Goal: Task Accomplishment & Management: Complete application form

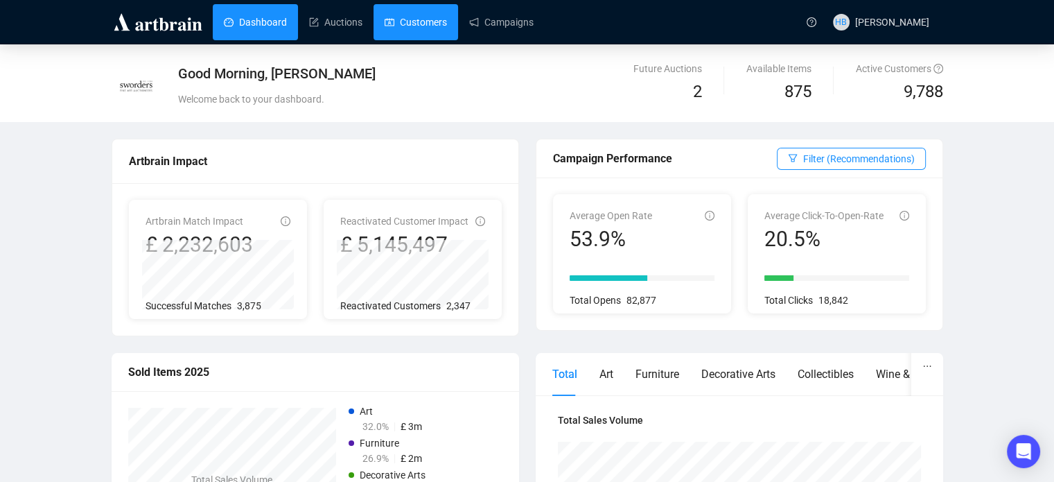
click at [409, 27] on link "Customers" at bounding box center [416, 22] width 62 height 36
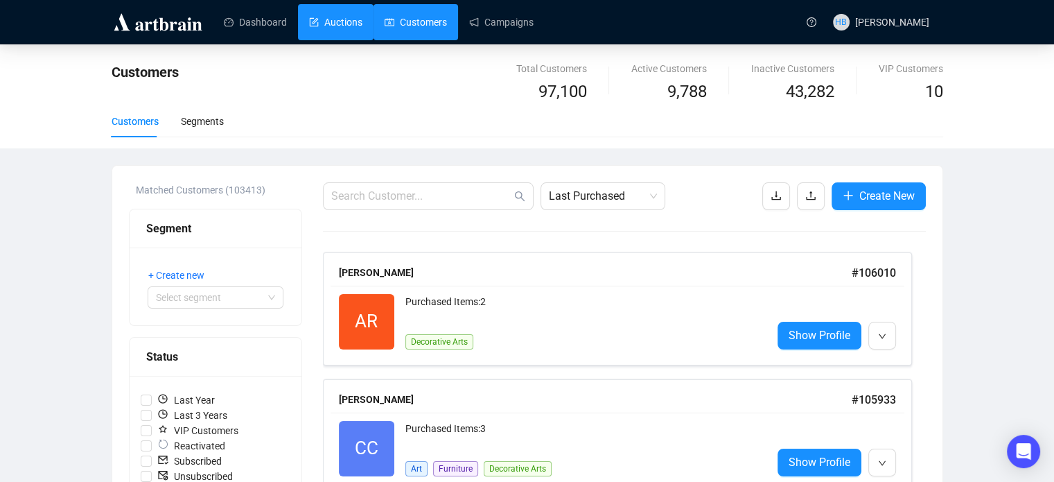
click at [336, 24] on link "Auctions" at bounding box center [335, 22] width 53 height 36
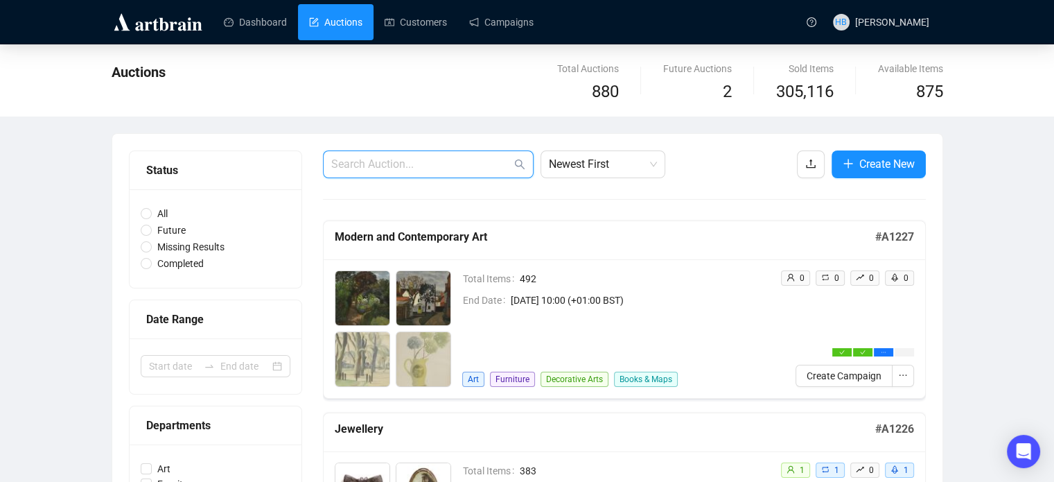
click at [407, 156] on input "text" at bounding box center [421, 164] width 180 height 17
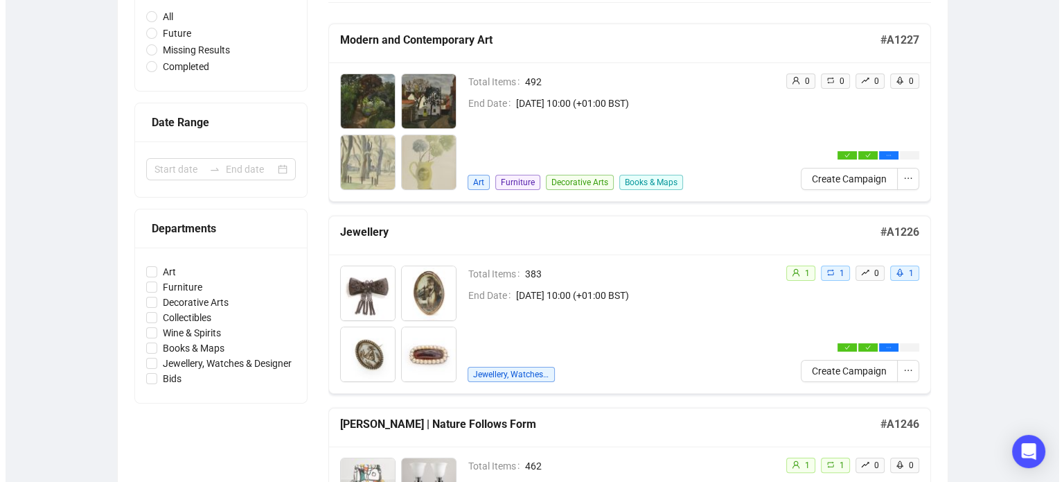
scroll to position [195, 0]
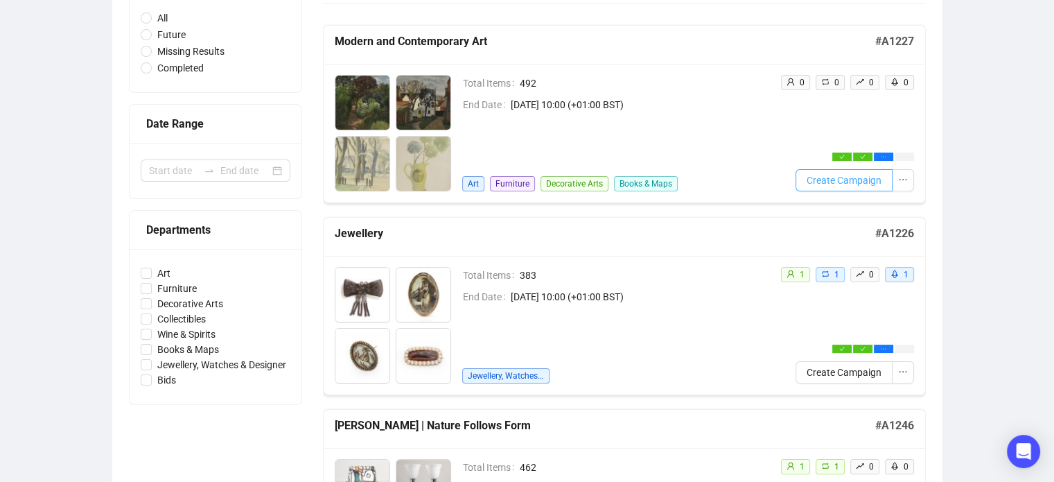
click at [853, 177] on span "Create Campaign" at bounding box center [843, 180] width 75 height 15
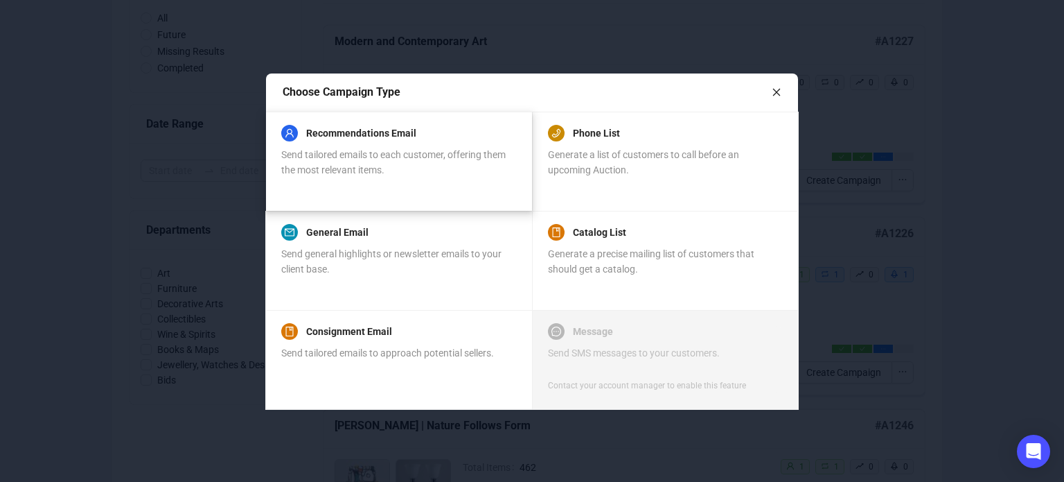
click at [396, 147] on div "Send tailored emails to each customer, offering them the most relevant items." at bounding box center [398, 162] width 234 height 30
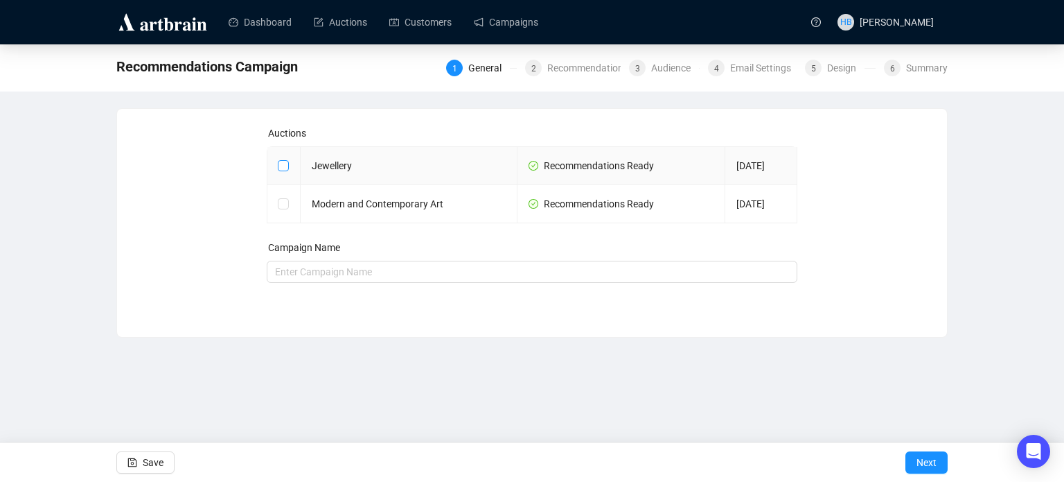
click at [281, 164] on input "checkbox" at bounding box center [283, 165] width 10 height 10
checkbox input "true"
type input "Jewellery Campaign"
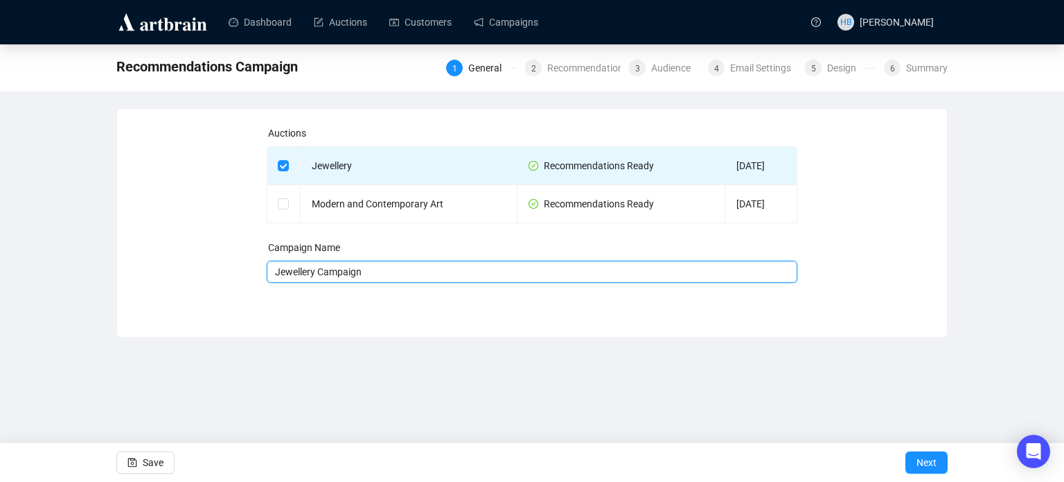
click at [364, 272] on input "Jewellery Campaign" at bounding box center [532, 272] width 531 height 22
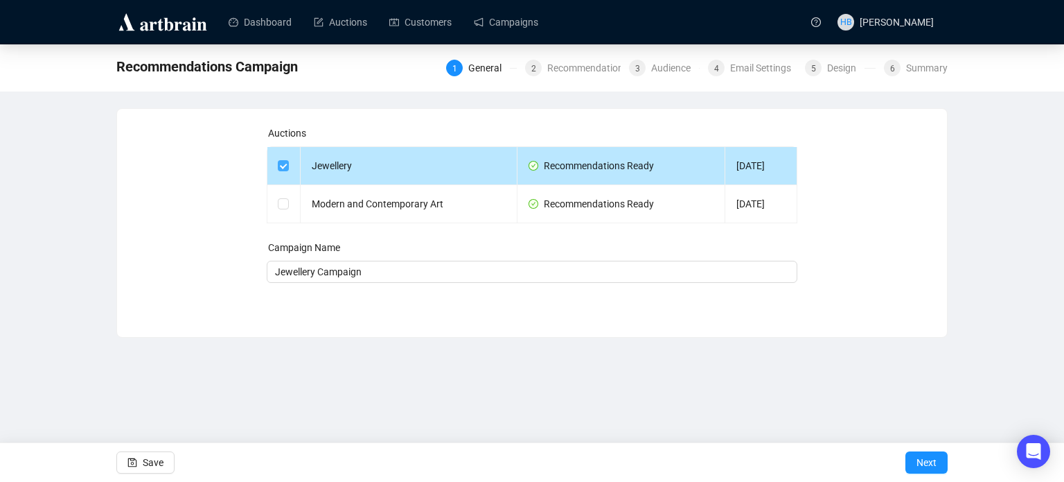
click at [283, 166] on input "checkbox" at bounding box center [283, 165] width 10 height 10
checkbox input "false"
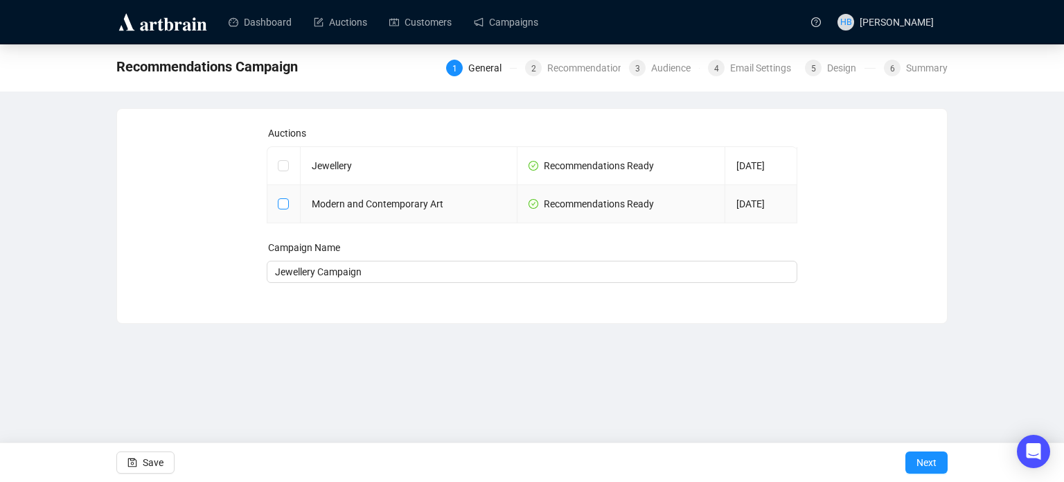
click at [282, 199] on input "checkbox" at bounding box center [283, 203] width 10 height 10
checkbox input "true"
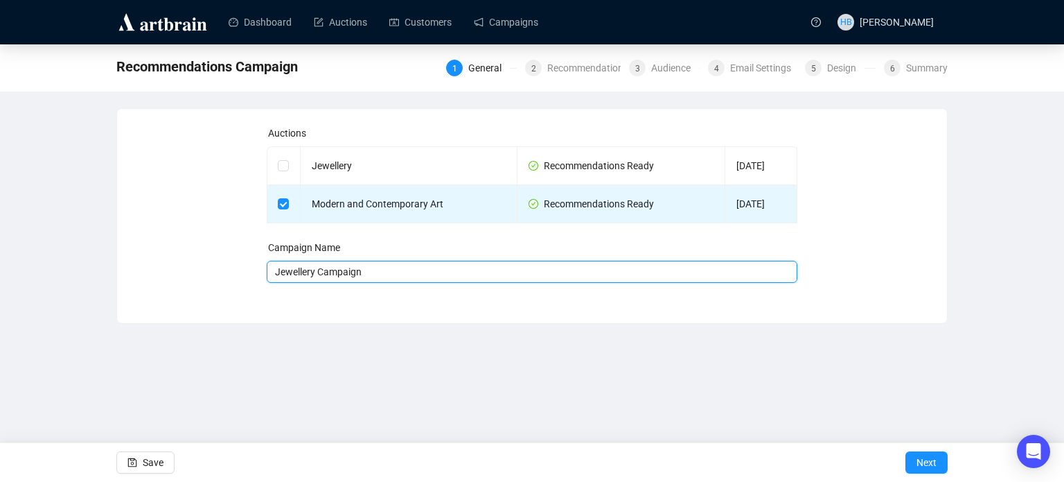
click at [387, 268] on input "Jewellery Campaign" at bounding box center [532, 272] width 531 height 22
type input "Jewellery Campaign - [DATE]"
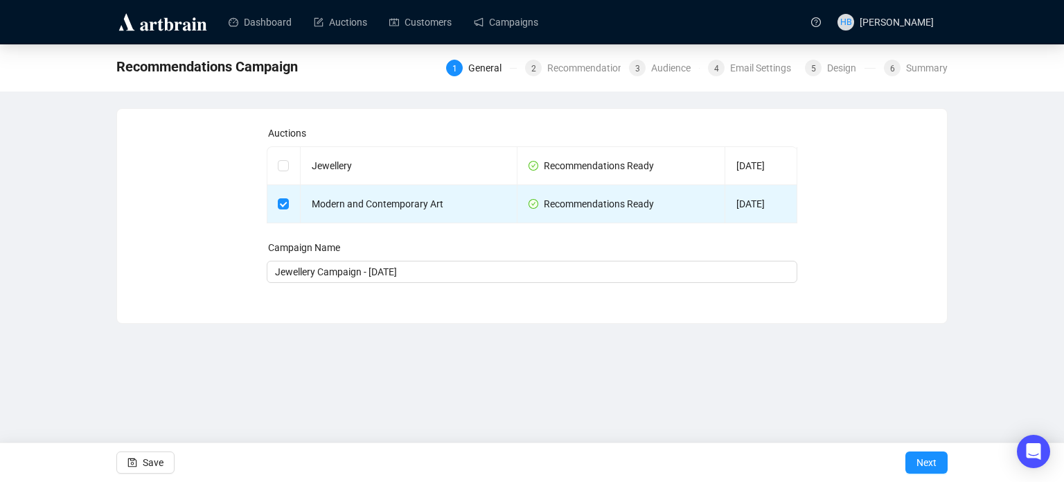
click at [560, 383] on div "Dashboard Auctions Customers Campaigns HB [PERSON_NAME] Recommendations Campaig…" at bounding box center [532, 241] width 1064 height 482
click at [921, 461] on span "Next" at bounding box center [927, 462] width 20 height 39
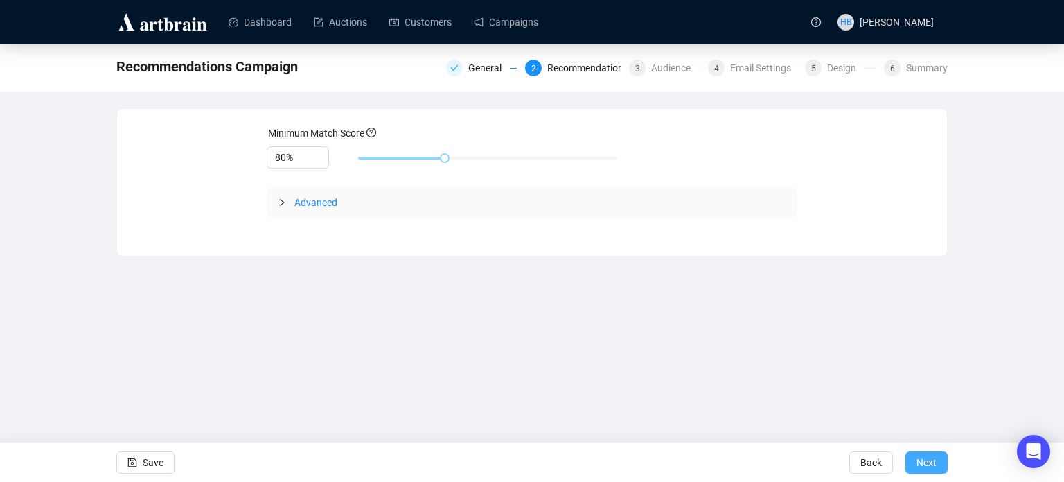
click at [926, 465] on span "Next" at bounding box center [927, 462] width 20 height 39
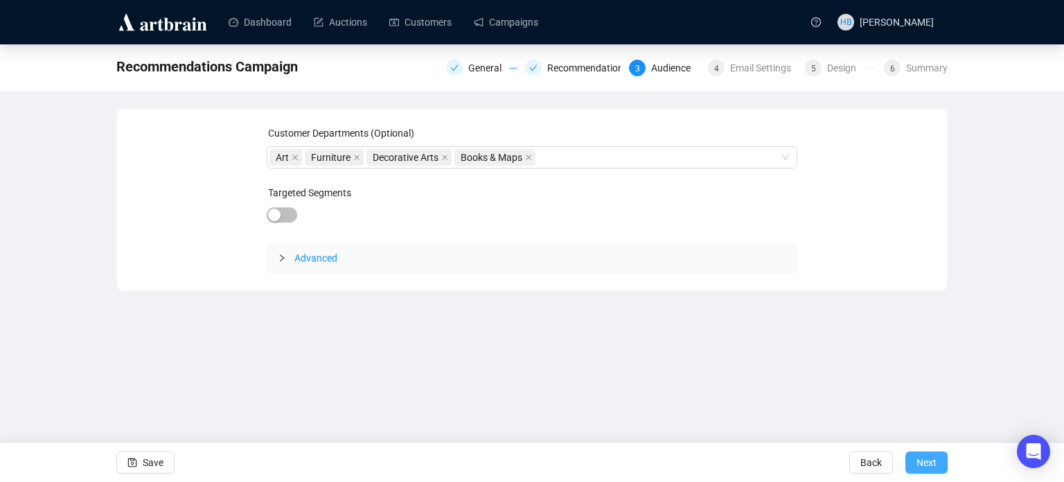
click at [926, 466] on span "Next" at bounding box center [927, 462] width 20 height 39
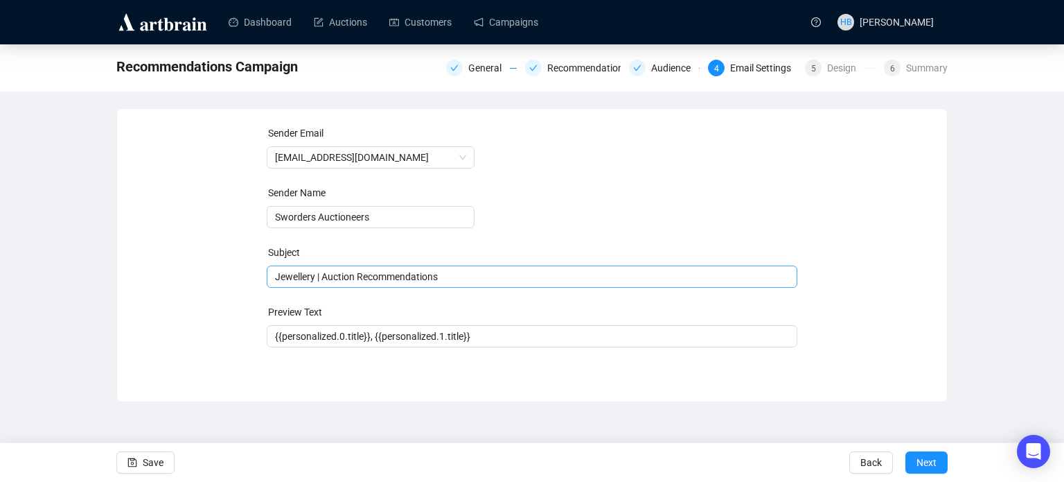
click at [289, 279] on span "Jewellery | Auction Recommendations" at bounding box center [532, 276] width 531 height 11
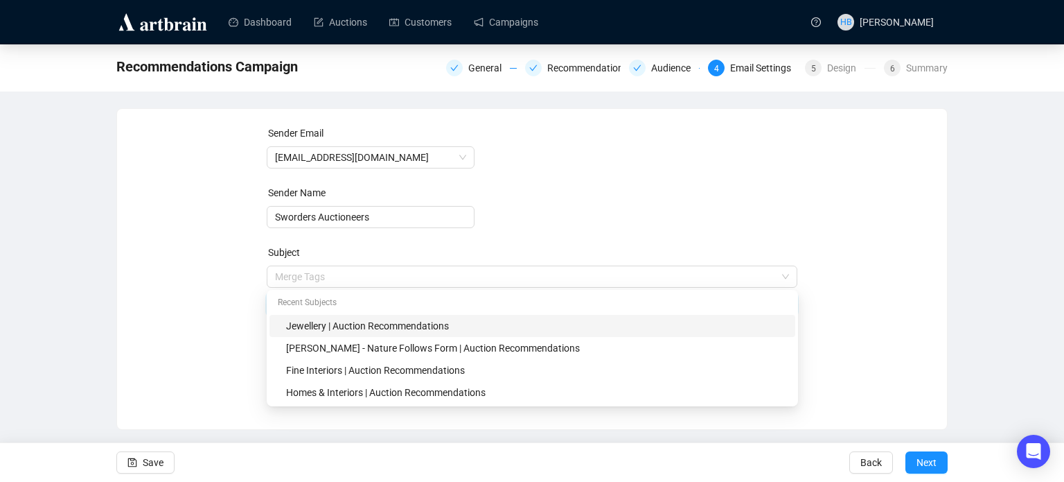
click at [289, 279] on input "search" at bounding box center [526, 276] width 502 height 21
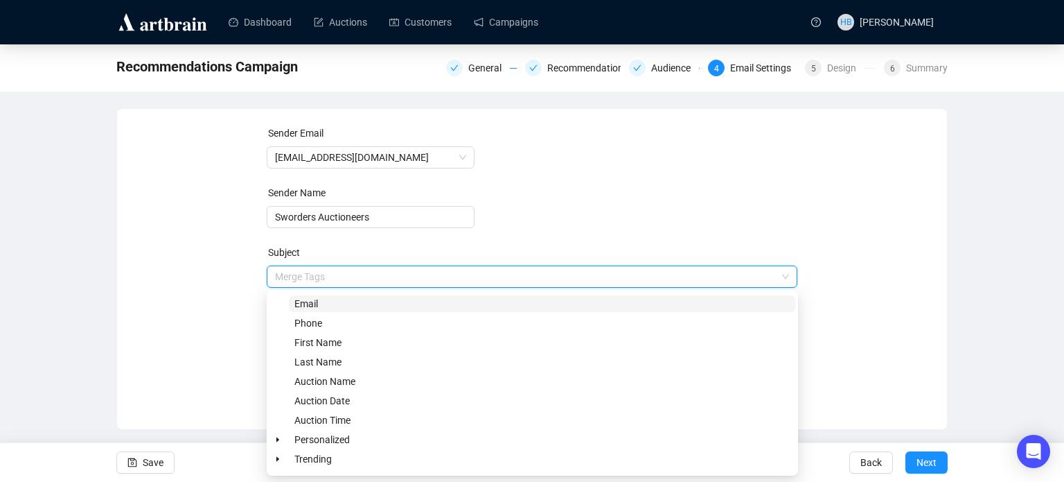
click at [217, 303] on div "Sender Email [EMAIL_ADDRESS][DOMAIN_NAME] Sender Name Sworders Auctioneers Subj…" at bounding box center [532, 258] width 797 height 266
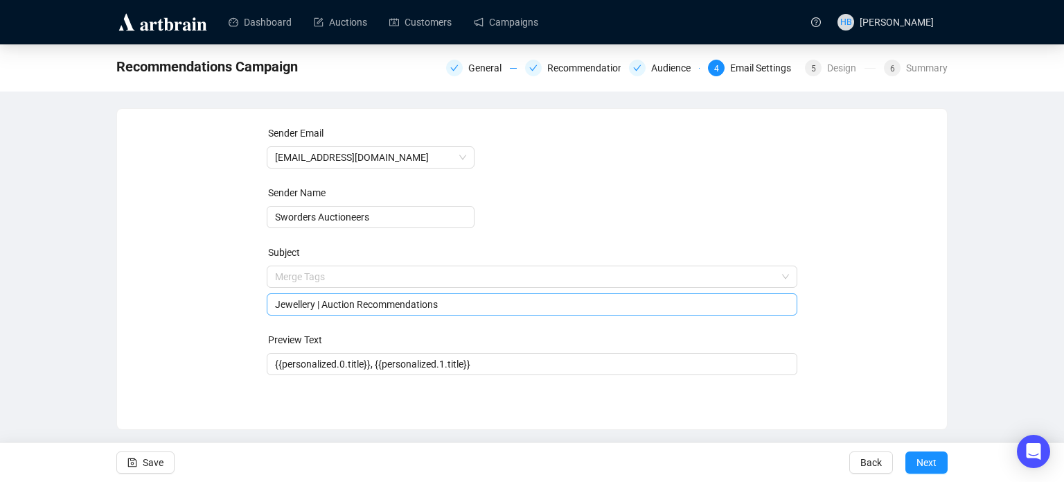
click at [285, 302] on input "Jewellery | Auction Recommendations" at bounding box center [532, 304] width 515 height 15
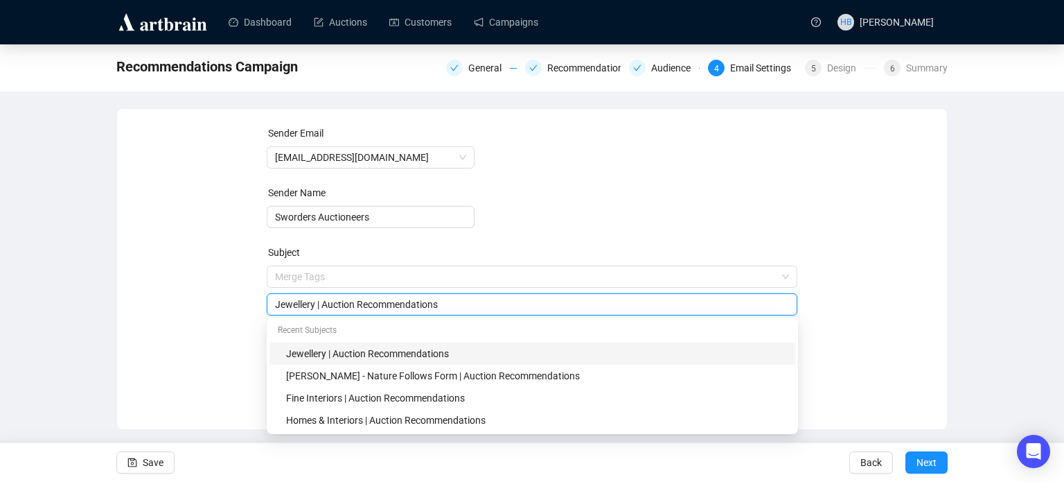
click at [285, 302] on input "Jewellery | Auction Recommendations" at bounding box center [532, 304] width 515 height 15
type input "Modern and Contemporary Art | Auction Recommendations"
click at [242, 317] on div "Sender Email [EMAIL_ADDRESS][DOMAIN_NAME] Sender Name Sworders Auctioneers Subj…" at bounding box center [532, 258] width 797 height 266
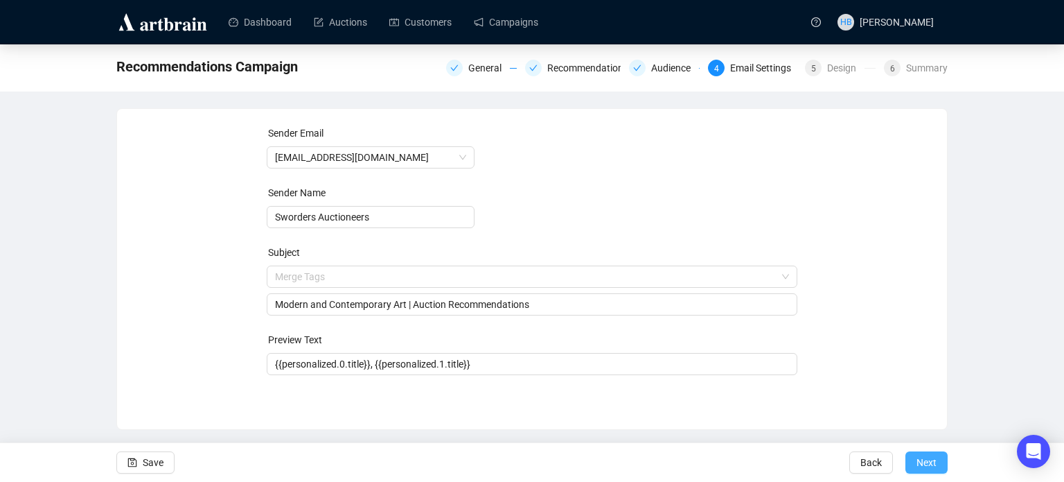
click at [937, 457] on button "Next" at bounding box center [927, 462] width 42 height 22
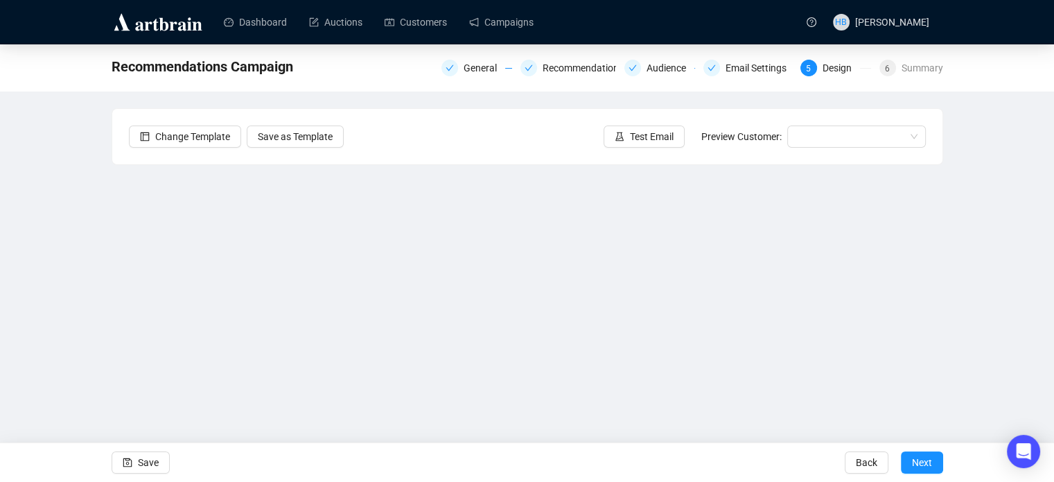
scroll to position [33, 0]
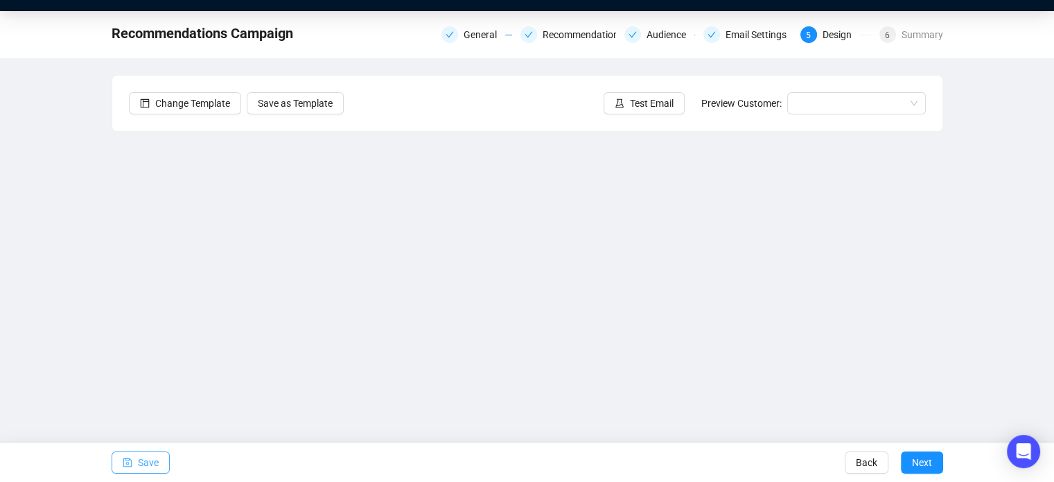
click at [133, 463] on button "Save" at bounding box center [141, 462] width 58 height 22
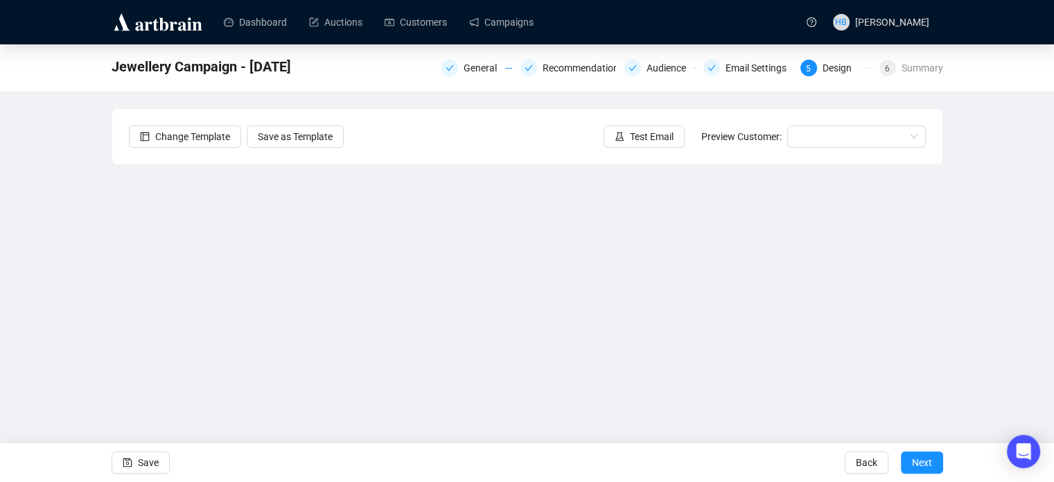
click at [98, 268] on div "Jewellery Campaign - [DATE] General Recommendations Audience Email Settings 5 D…" at bounding box center [527, 277] width 1054 height 467
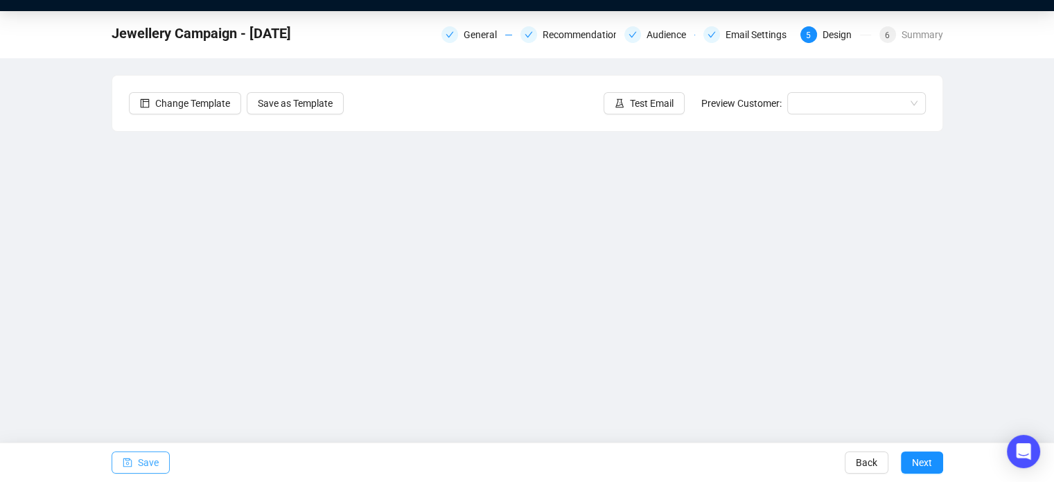
click at [161, 468] on button "Save" at bounding box center [141, 462] width 58 height 22
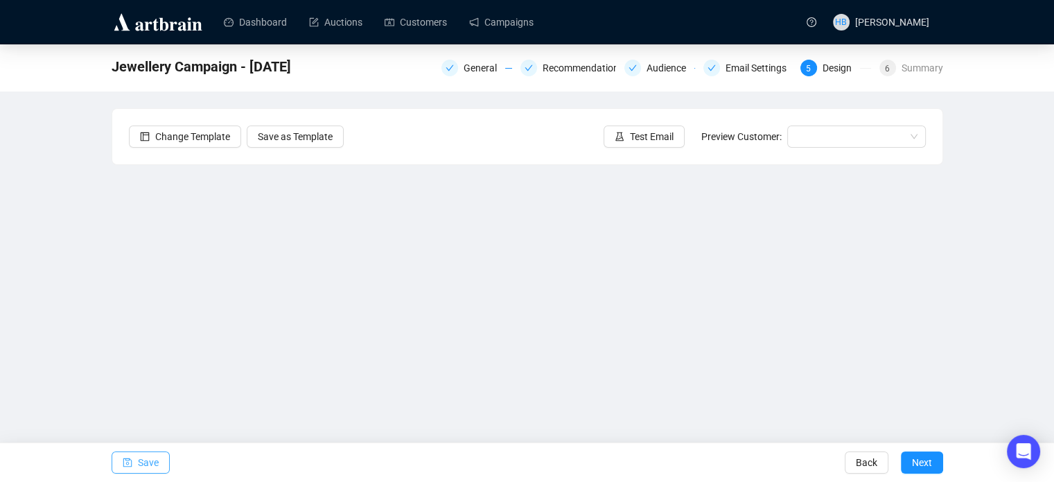
click at [139, 460] on span "Save" at bounding box center [148, 462] width 21 height 39
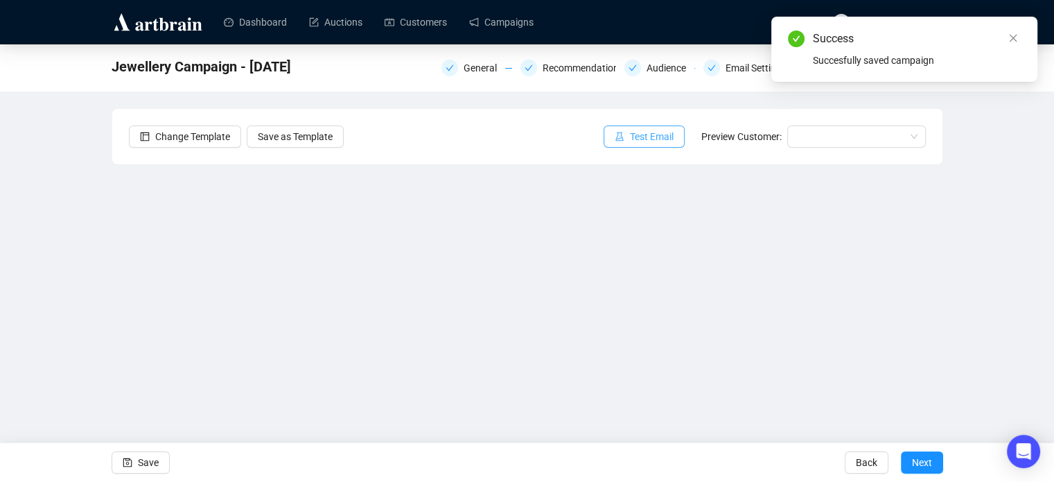
click at [637, 130] on span "Test Email" at bounding box center [652, 136] width 44 height 15
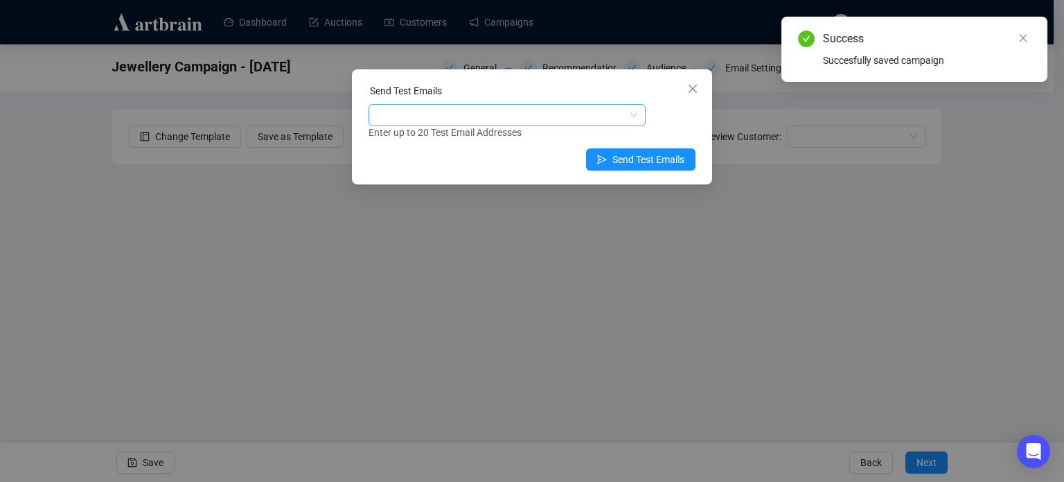
click at [588, 115] on div at bounding box center [499, 114] width 257 height 19
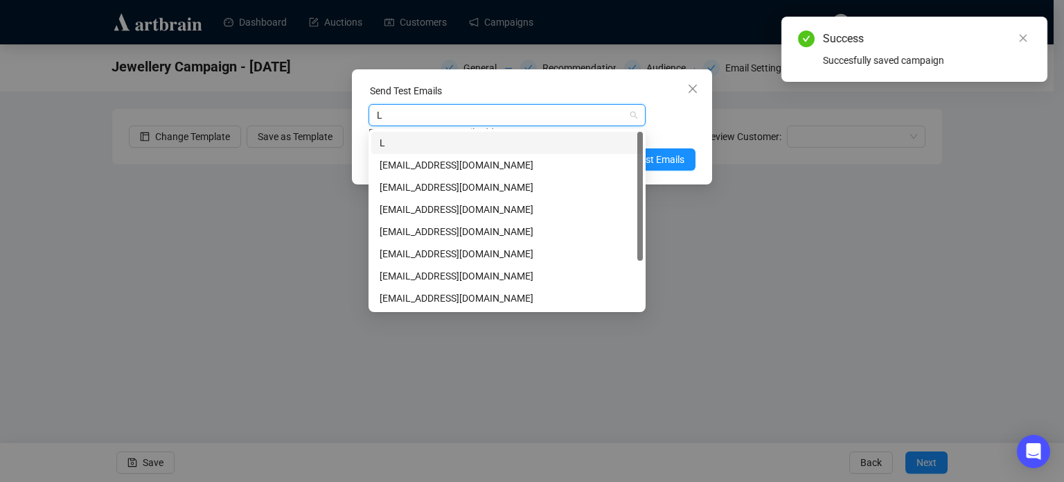
type input "LO"
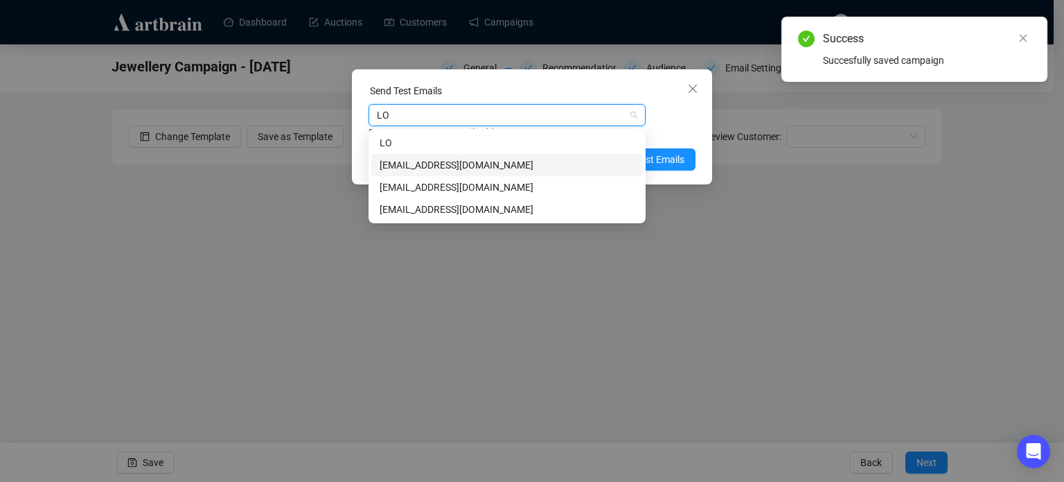
click at [468, 163] on div "[EMAIL_ADDRESS][DOMAIN_NAME]" at bounding box center [507, 164] width 255 height 15
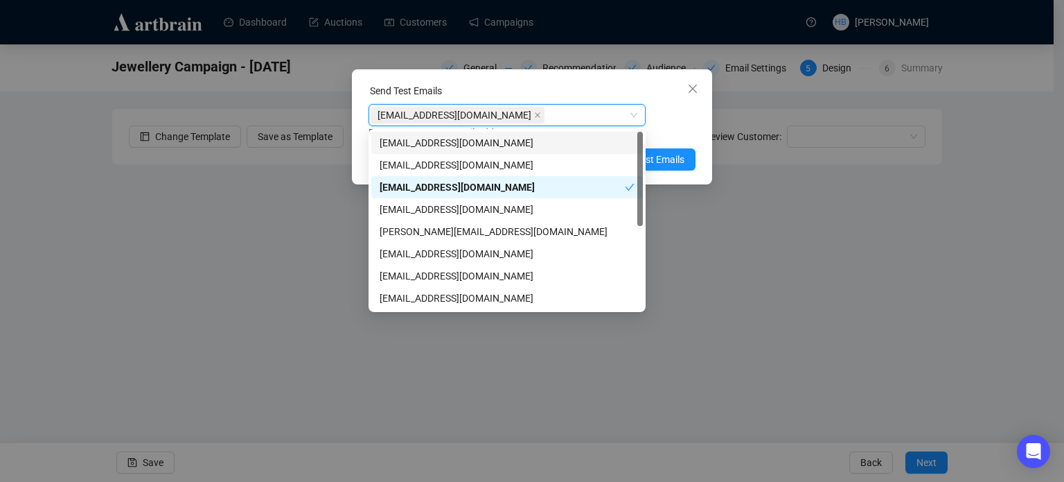
click at [676, 122] on div "[EMAIL_ADDRESS][DOMAIN_NAME] [EMAIL_ADDRESS][DOMAIN_NAME] Enter up to 20 Test E…" at bounding box center [532, 122] width 327 height 36
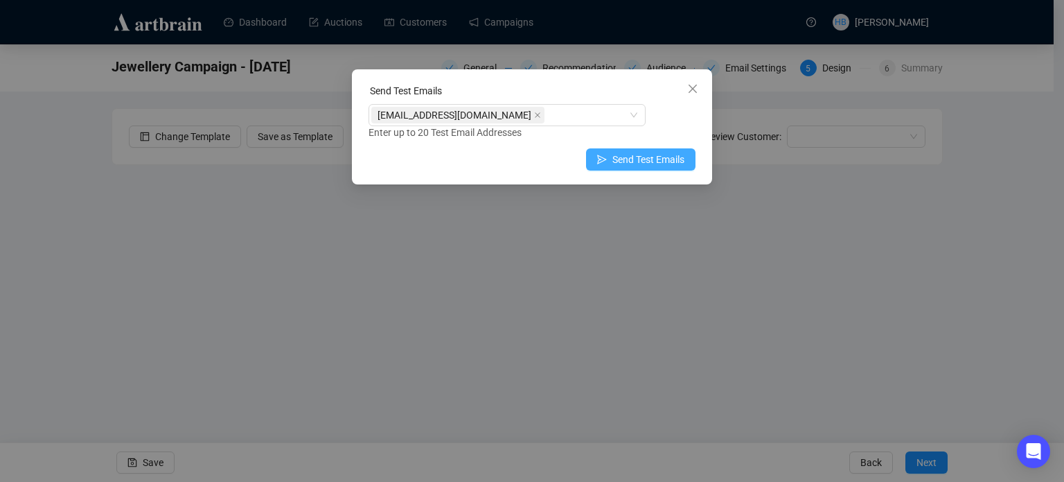
click at [670, 159] on span "Send Test Emails" at bounding box center [648, 159] width 72 height 15
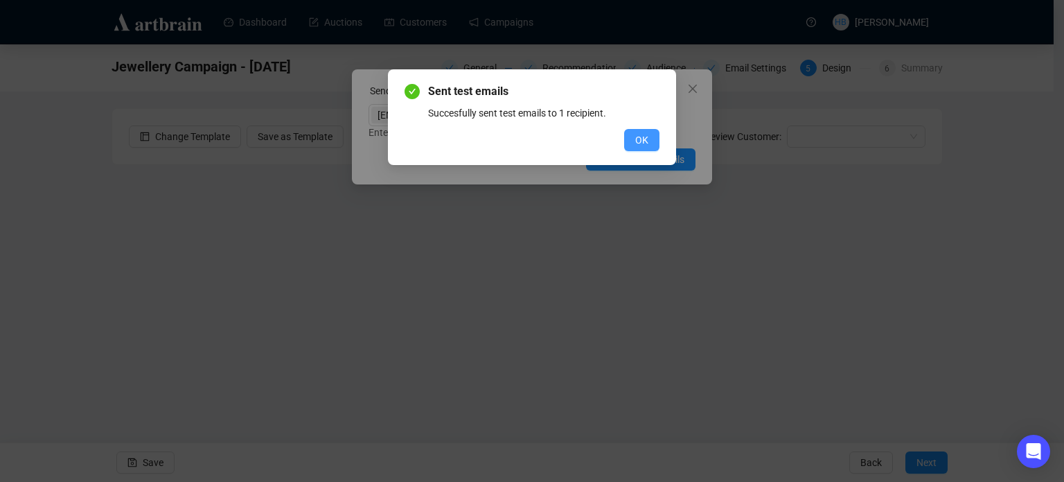
click at [651, 132] on button "OK" at bounding box center [641, 140] width 35 height 22
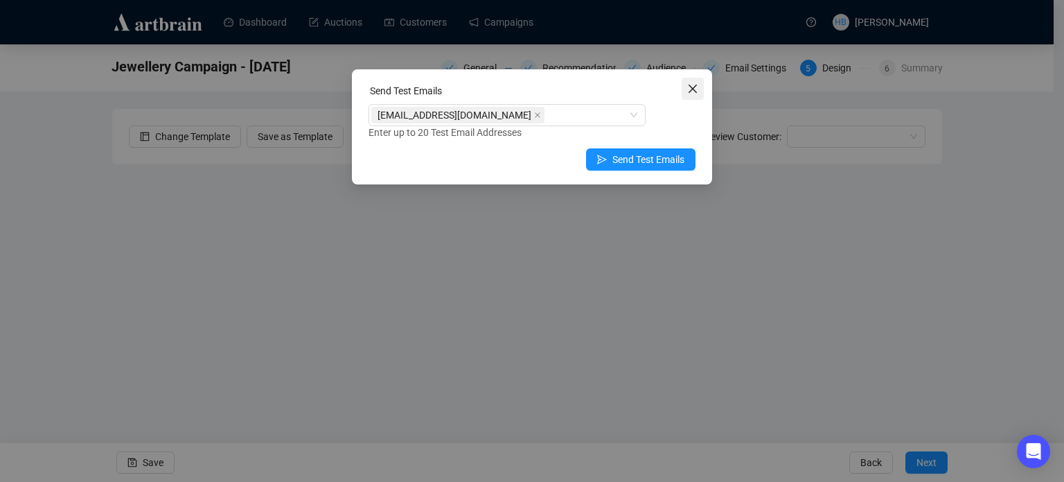
click at [693, 89] on icon "close" at bounding box center [693, 89] width 8 height 8
